Goal: Information Seeking & Learning: Learn about a topic

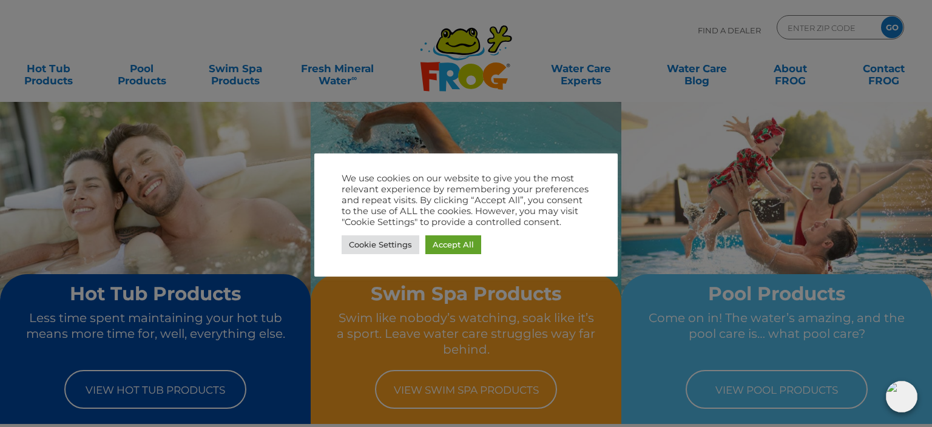
click at [41, 78] on div at bounding box center [466, 213] width 932 height 427
click at [120, 388] on div at bounding box center [466, 213] width 932 height 427
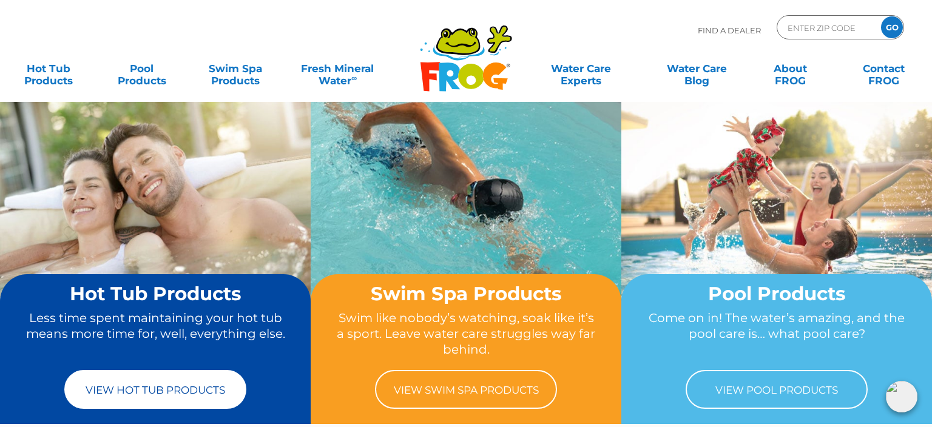
click at [127, 381] on link "View Hot Tub Products" at bounding box center [155, 389] width 182 height 39
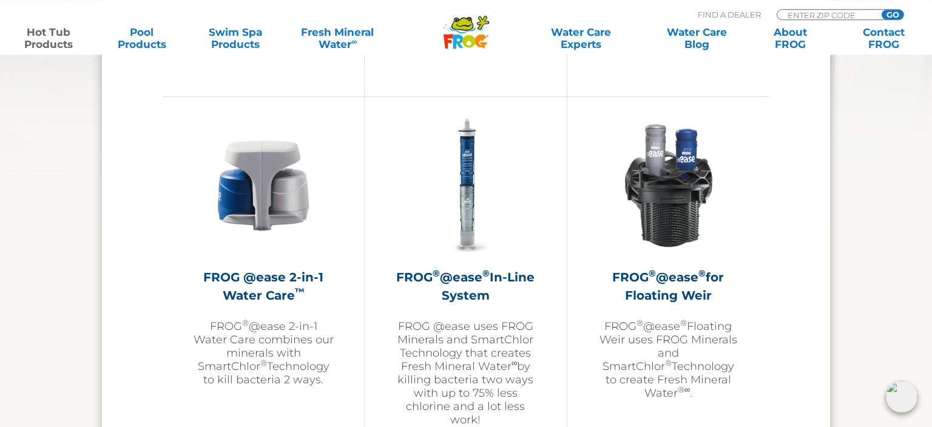
scroll to position [1729, 0]
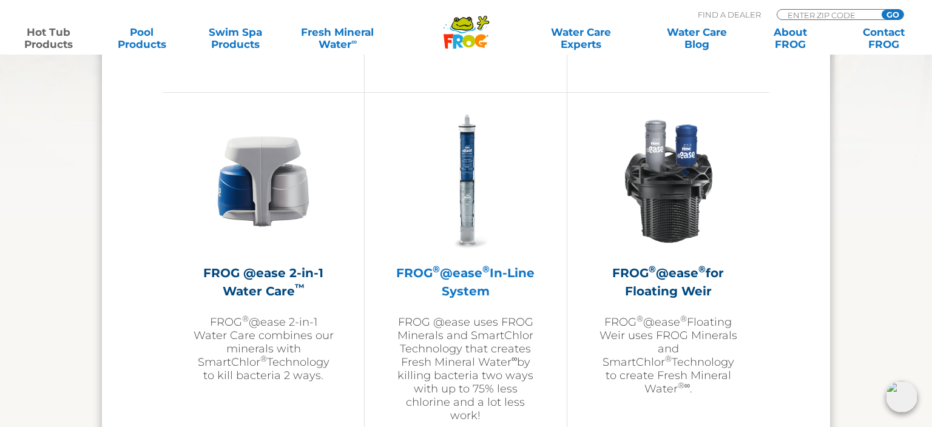
click at [465, 266] on h2 "FROG ® @ease ® In-Line System" at bounding box center [465, 282] width 141 height 36
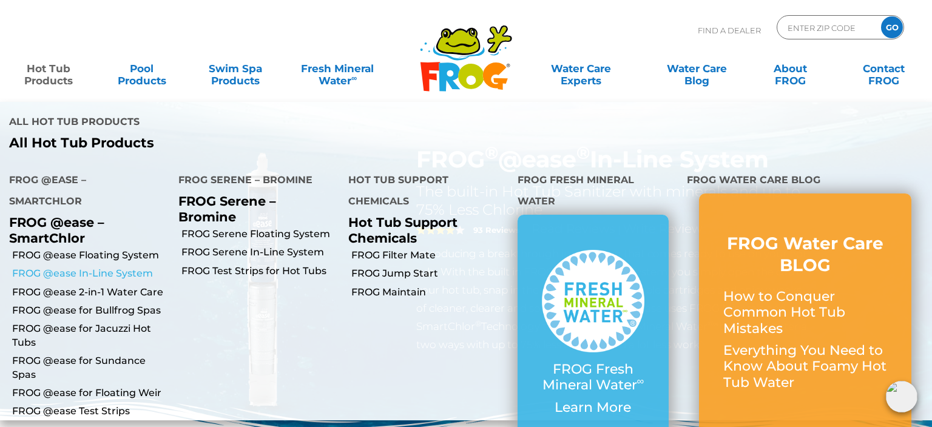
click at [81, 267] on link "FROG @ease In-Line System" at bounding box center [90, 273] width 157 height 13
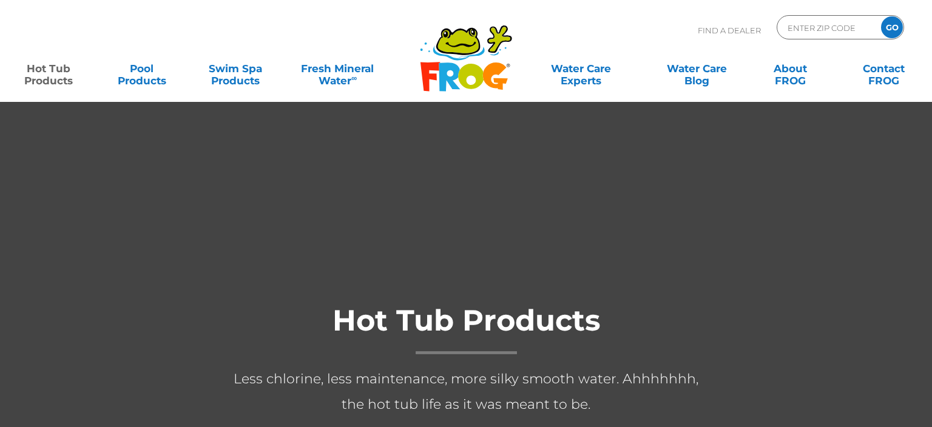
scroll to position [1729, 0]
